Goal: Transaction & Acquisition: Purchase product/service

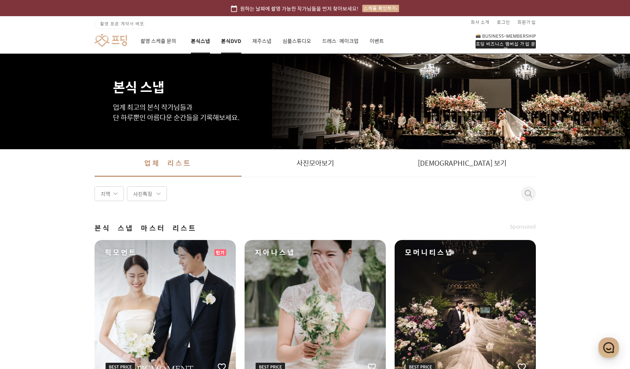
click at [234, 42] on link "본식DVD" at bounding box center [231, 41] width 20 height 25
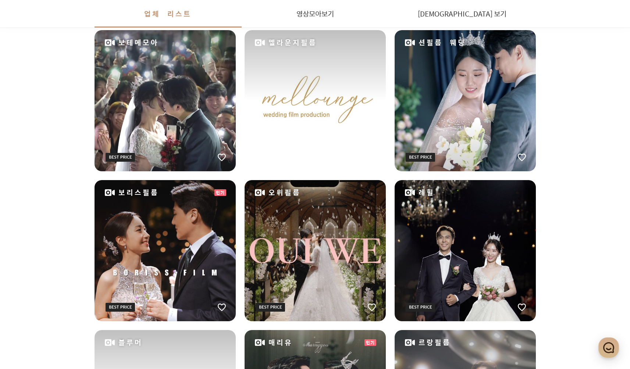
scroll to position [658, 0]
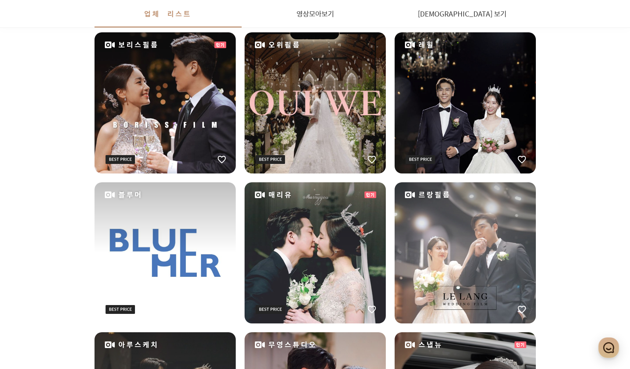
click at [418, 197] on span "르랑필름" at bounding box center [467, 194] width 124 height 11
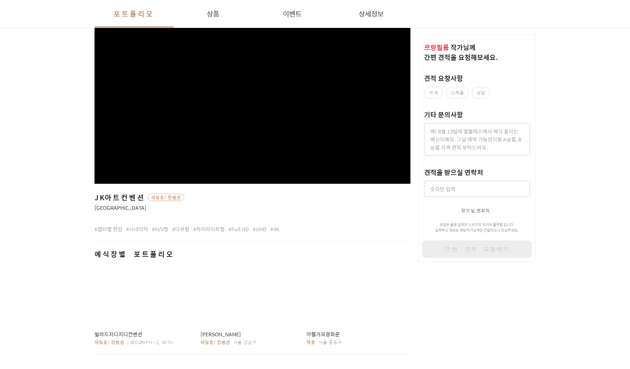
scroll to position [38, 0]
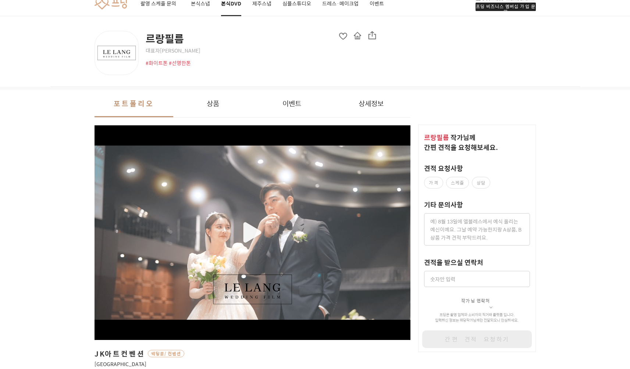
click at [189, 92] on button "상품" at bounding box center [212, 104] width 79 height 28
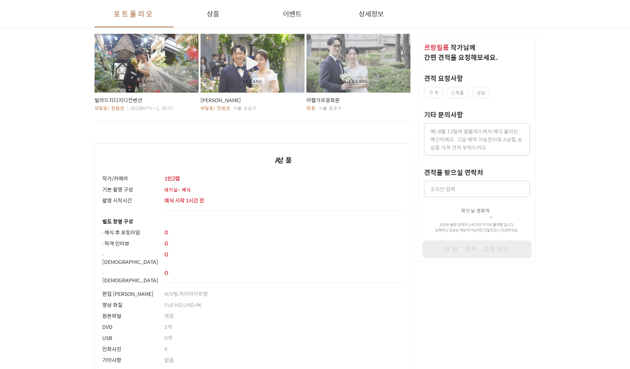
scroll to position [516, 0]
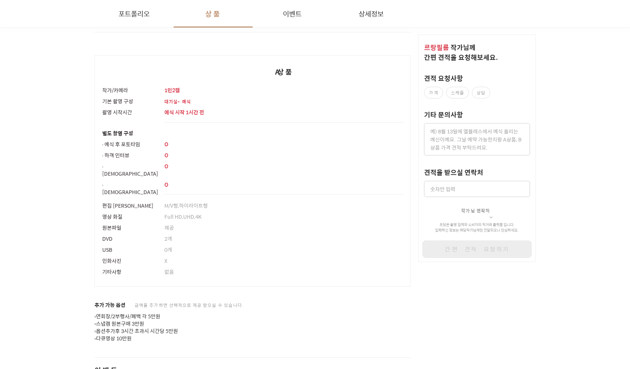
click at [184, 108] on p "예식 시작 1시간 전" at bounding box center [284, 111] width 240 height 7
click at [236, 108] on p "예식 시작 1시간 전" at bounding box center [284, 111] width 240 height 7
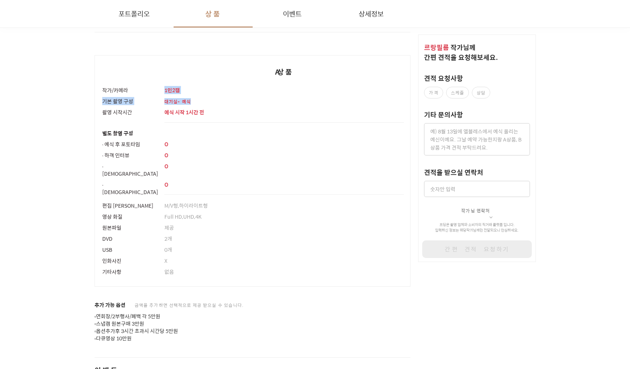
drag, startPoint x: 180, startPoint y: 94, endPoint x: 164, endPoint y: 85, distance: 18.3
click at [164, 85] on tbody "작가/카메라 1인2캠 기본 촬영 구성 대기실-예식 촬영 시작시간 예식 시작 1시간 전 별도 촬영 구성 ∙ 예식 후 포토타임 O ∙ 하객 인터뷰…" at bounding box center [253, 186] width 316 height 202
click at [232, 140] on p "O" at bounding box center [284, 143] width 240 height 7
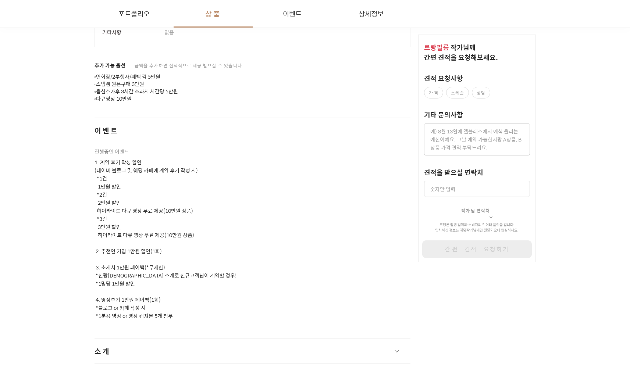
scroll to position [824, 0]
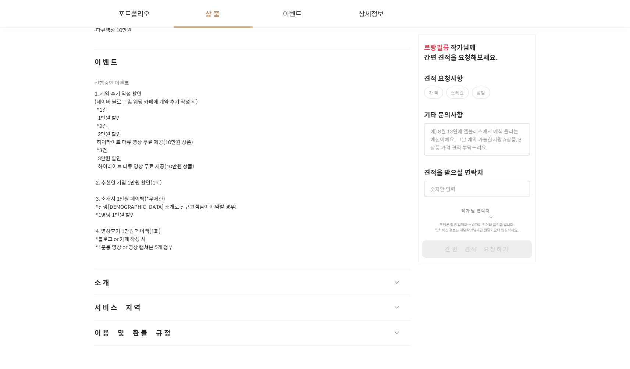
click at [246, 295] on button "서비스 지역" at bounding box center [253, 307] width 316 height 25
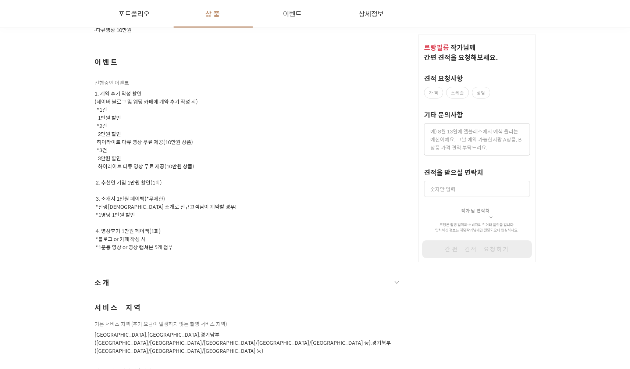
scroll to position [881, 0]
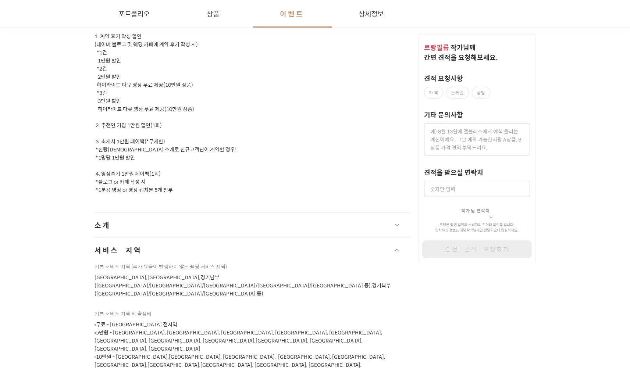
click at [244, 213] on button "소개" at bounding box center [253, 225] width 316 height 25
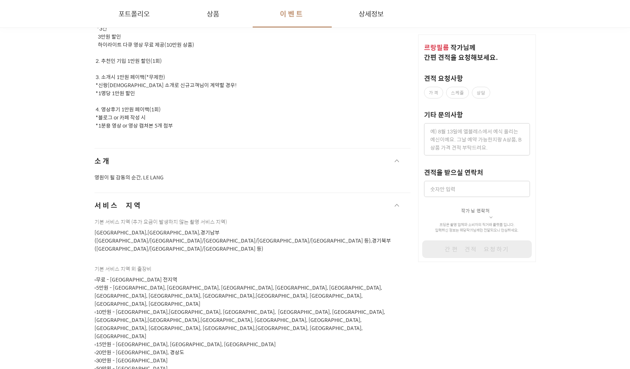
scroll to position [970, 0]
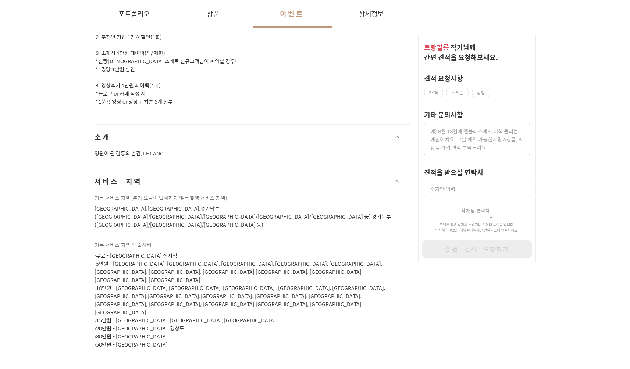
click at [230, 360] on button "이용 및 환불 규정" at bounding box center [253, 372] width 316 height 25
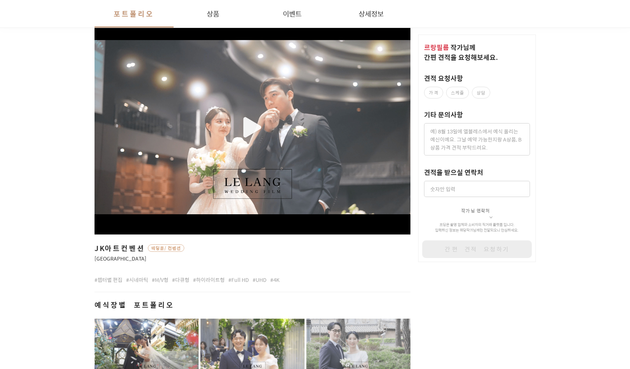
scroll to position [0, 0]
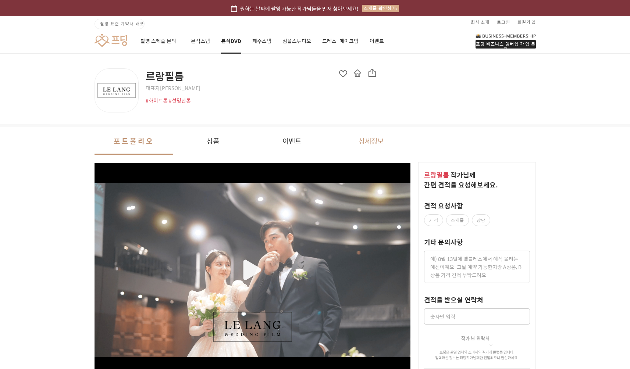
click at [370, 139] on button "상세정보" at bounding box center [370, 141] width 79 height 28
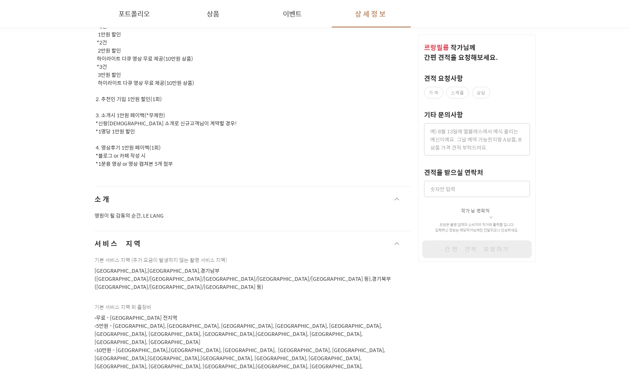
scroll to position [1040, 0]
